Goal: Find specific page/section: Find specific page/section

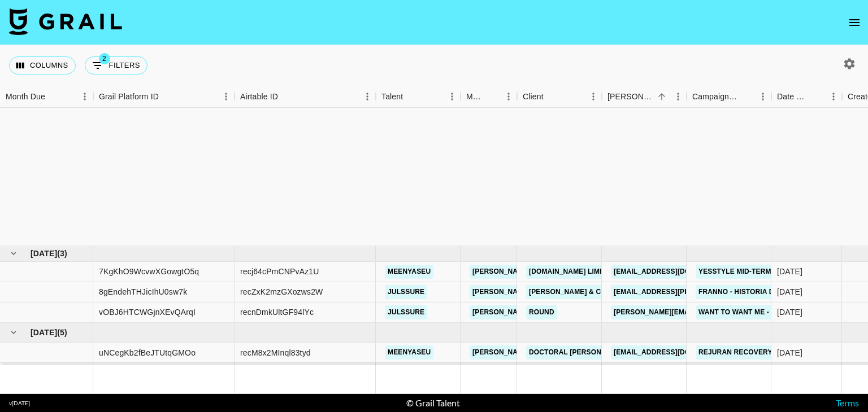
scroll to position [185, 0]
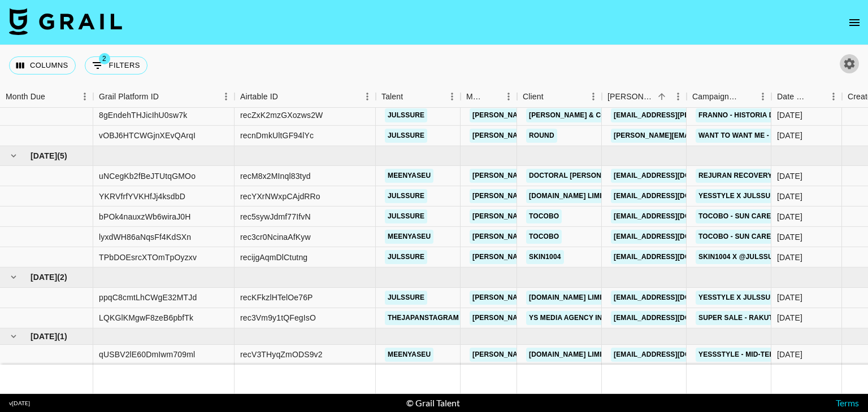
click at [850, 67] on icon "button" at bounding box center [849, 63] width 11 height 11
select select "[DATE]"
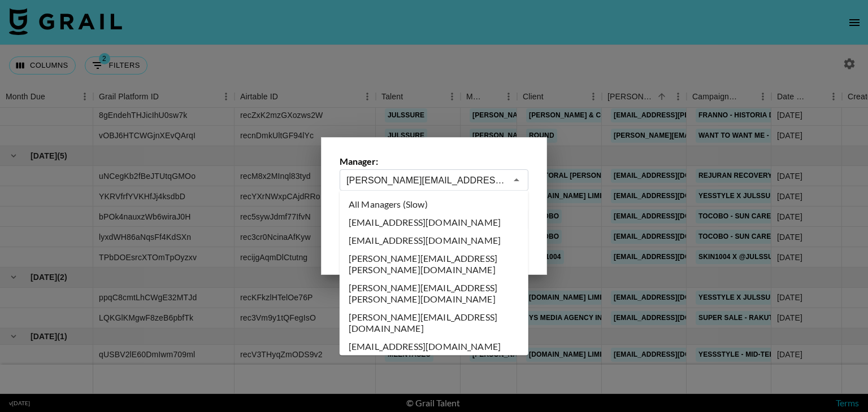
click at [419, 175] on input "[PERSON_NAME][EMAIL_ADDRESS][PERSON_NAME][DOMAIN_NAME]" at bounding box center [426, 180] width 160 height 13
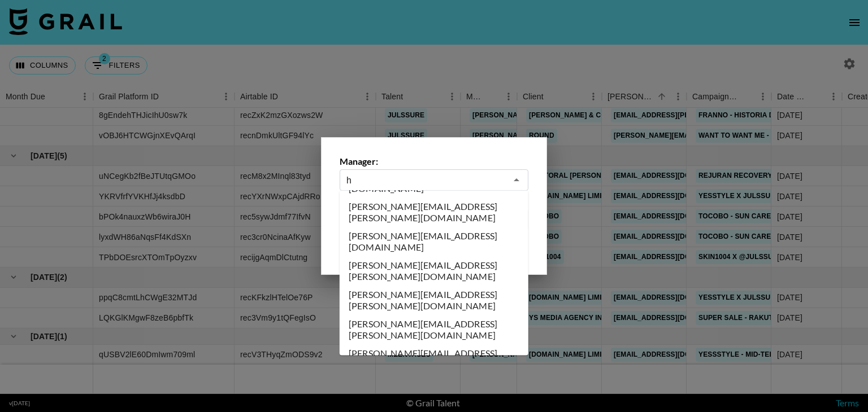
scroll to position [0, 0]
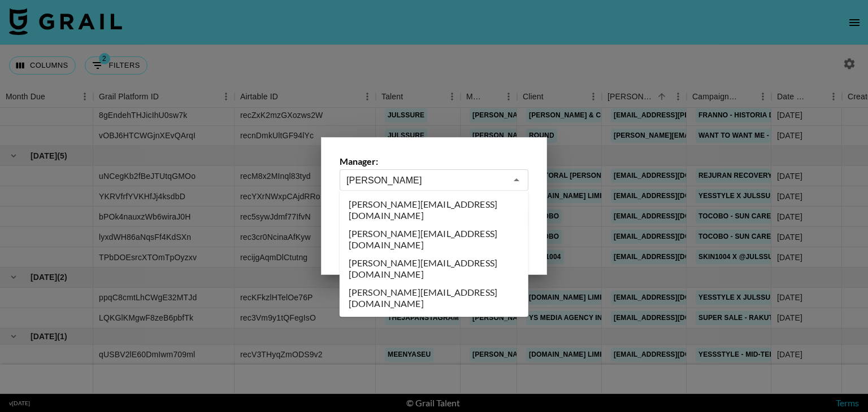
click at [407, 254] on li "[PERSON_NAME][EMAIL_ADDRESS][DOMAIN_NAME]" at bounding box center [434, 268] width 189 height 29
type input "[PERSON_NAME][EMAIL_ADDRESS][DOMAIN_NAME]"
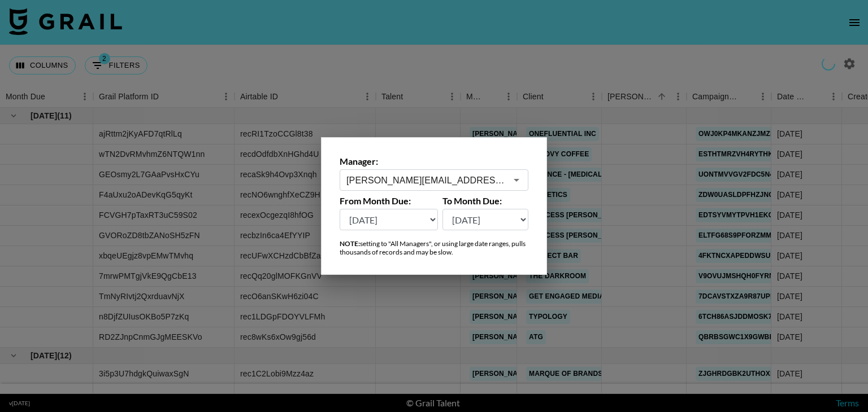
click at [475, 53] on div at bounding box center [434, 206] width 868 height 412
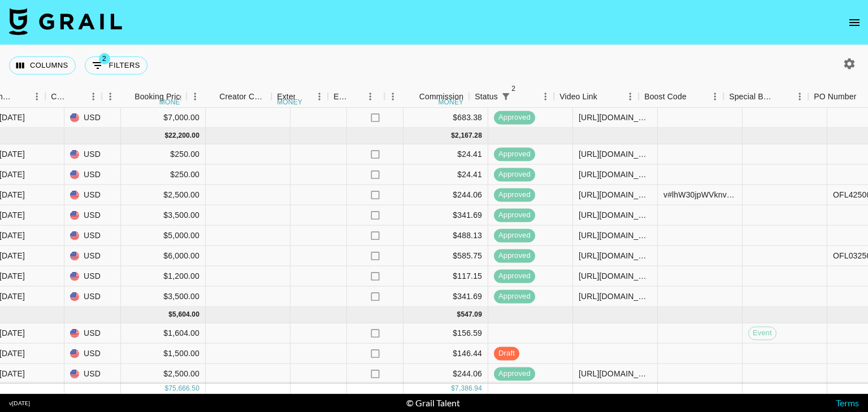
scroll to position [489, 951]
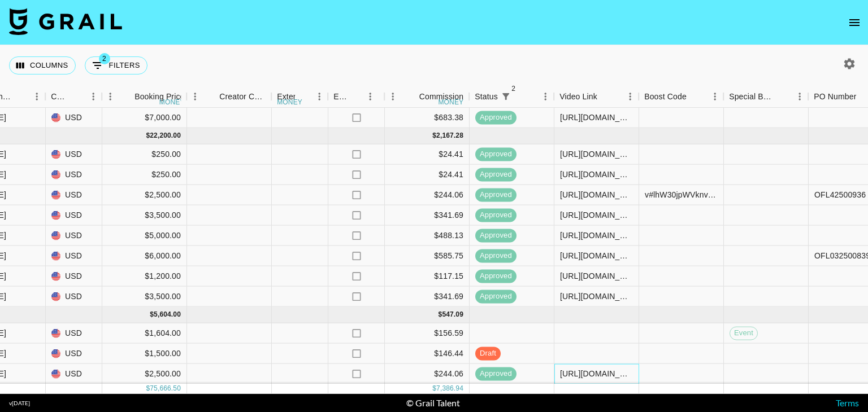
click at [584, 368] on div "[URL][DOMAIN_NAME]" at bounding box center [596, 373] width 73 height 11
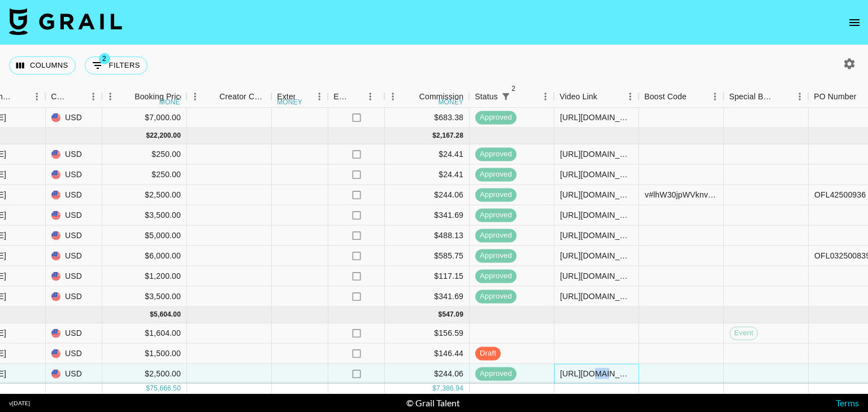
click at [584, 368] on div "[URL][DOMAIN_NAME]" at bounding box center [596, 373] width 73 height 11
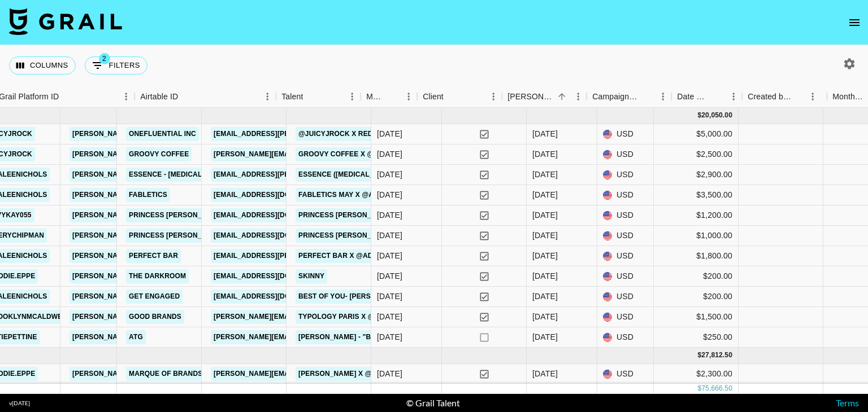
scroll to position [0, 0]
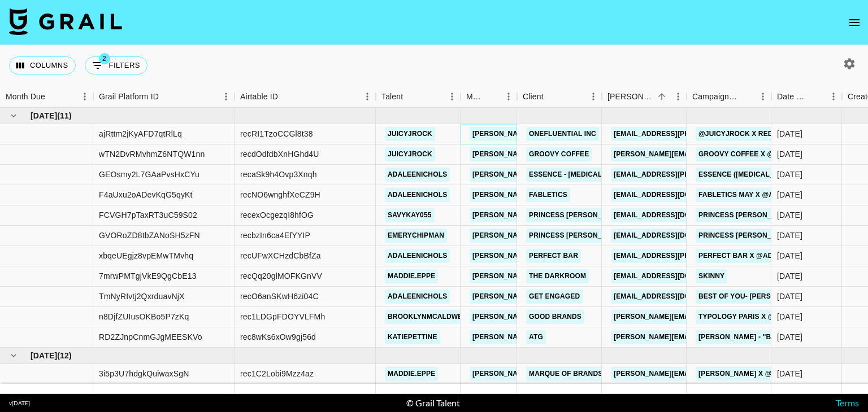
click at [493, 136] on link "[PERSON_NAME][EMAIL_ADDRESS][DOMAIN_NAME]" at bounding box center [561, 134] width 184 height 14
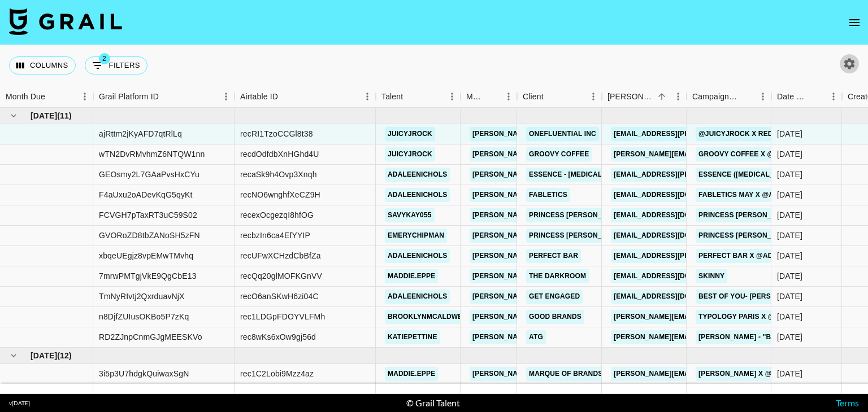
click at [843, 66] on icon "button" at bounding box center [849, 64] width 14 height 14
select select "[DATE]"
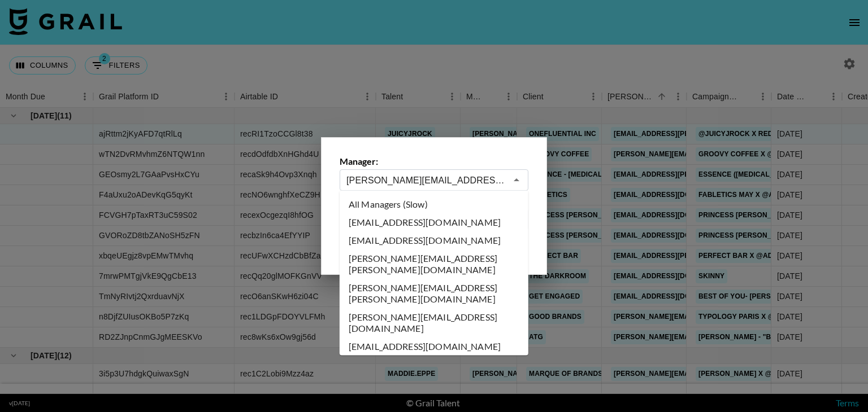
click at [413, 184] on input "[PERSON_NAME][EMAIL_ADDRESS][DOMAIN_NAME]" at bounding box center [426, 180] width 160 height 13
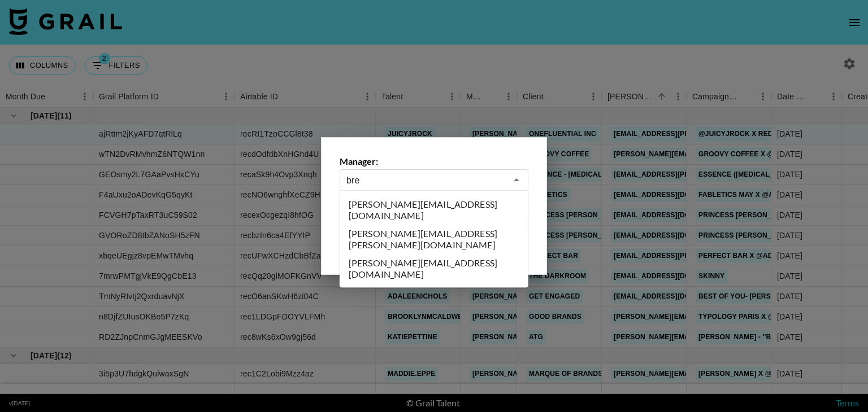
click at [471, 206] on li "[PERSON_NAME][EMAIL_ADDRESS][DOMAIN_NAME]" at bounding box center [434, 209] width 189 height 29
type input "[PERSON_NAME][EMAIL_ADDRESS][DOMAIN_NAME]"
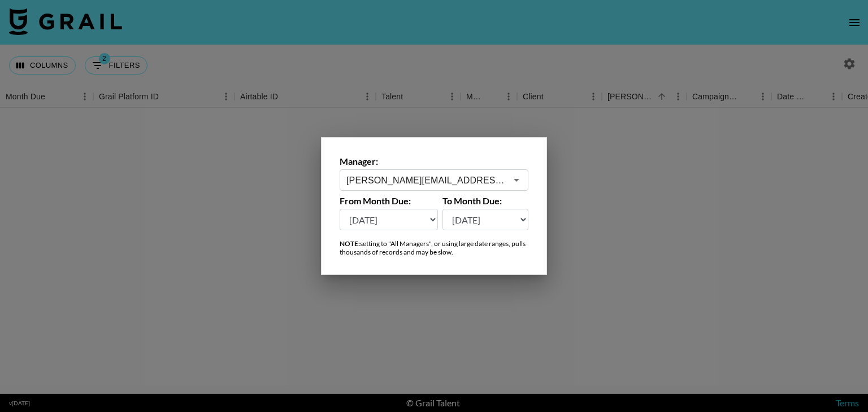
click at [591, 54] on div at bounding box center [434, 206] width 868 height 412
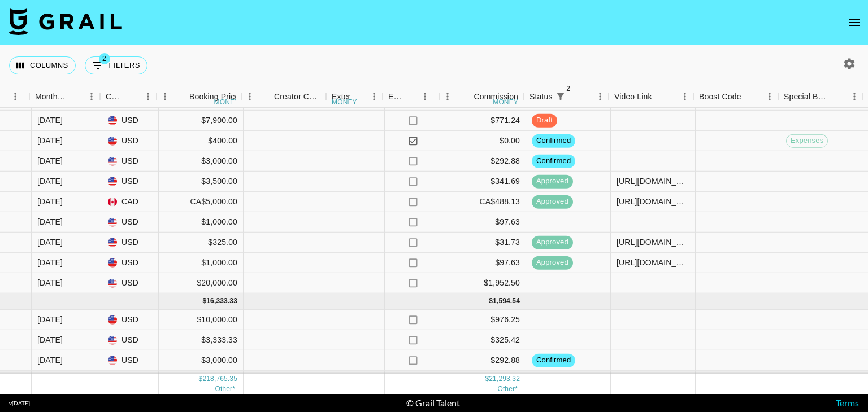
scroll to position [802, 899]
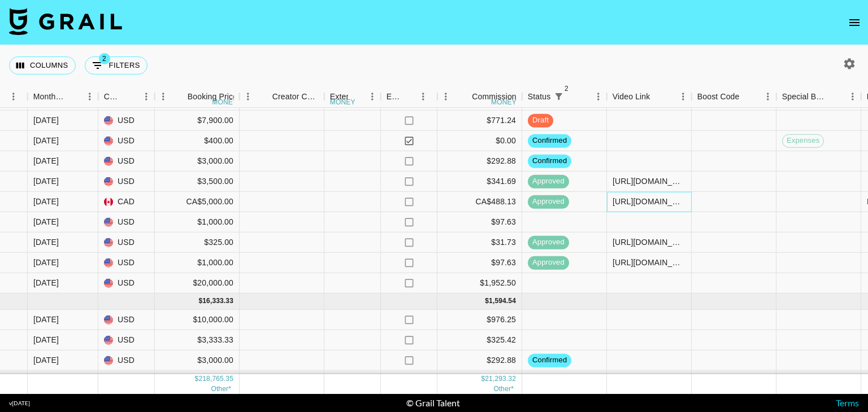
click at [635, 204] on div "[URL][DOMAIN_NAME]" at bounding box center [648, 201] width 73 height 11
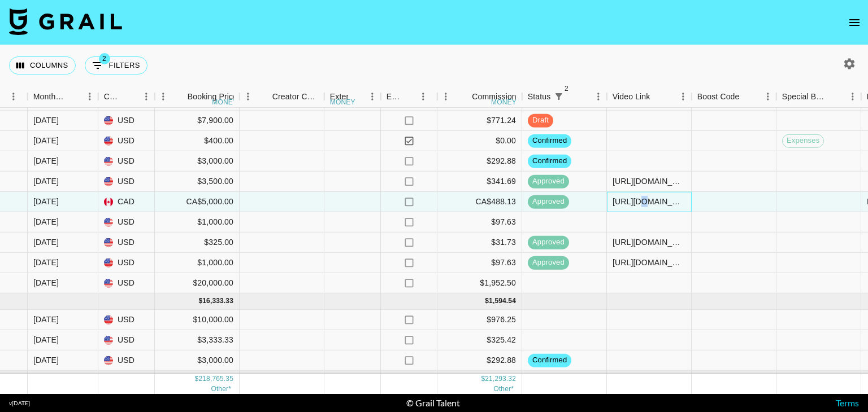
click at [635, 204] on div "[URL][DOMAIN_NAME]" at bounding box center [648, 201] width 73 height 11
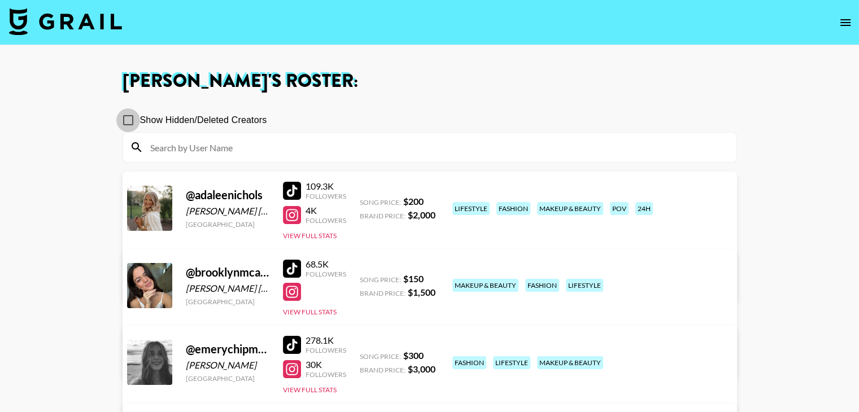
click at [131, 122] on input "Show Hidden/Deleted Creators" at bounding box center [128, 120] width 24 height 24
checkbox input "true"
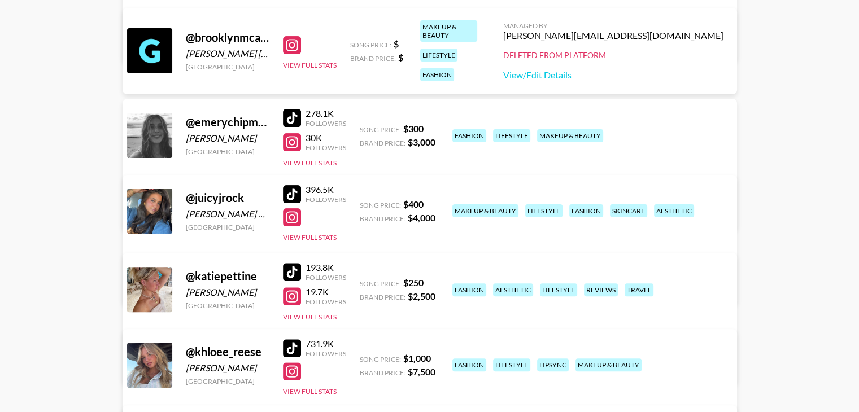
scroll to position [291, 0]
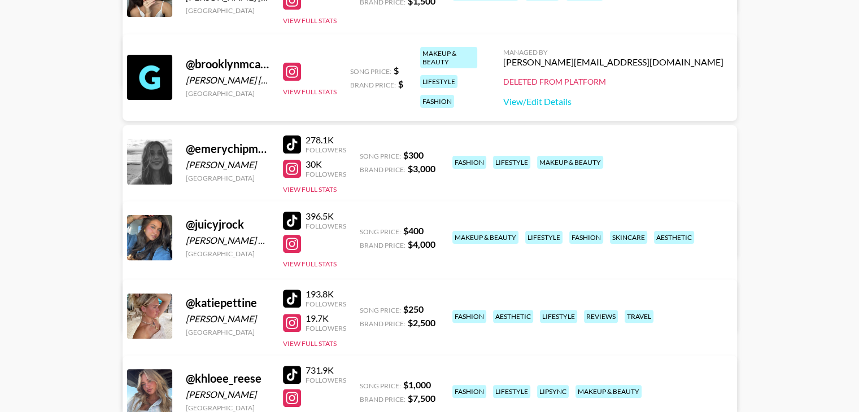
click at [289, 372] on div at bounding box center [292, 375] width 18 height 18
click at [293, 143] on div at bounding box center [292, 145] width 18 height 18
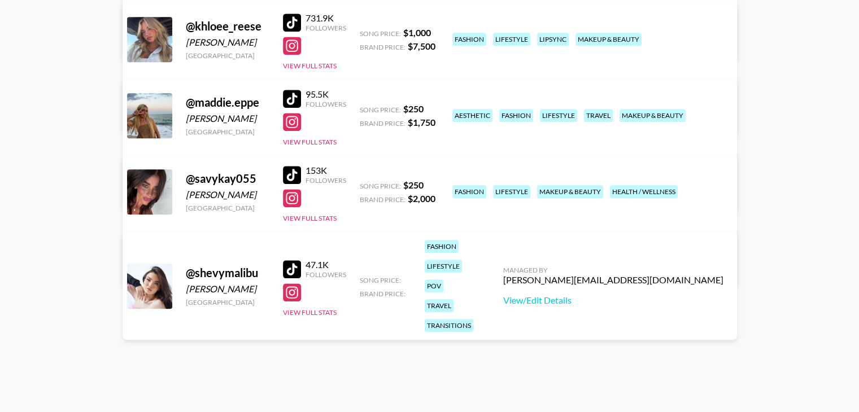
scroll to position [647, 0]
